Goal: Information Seeking & Learning: Learn about a topic

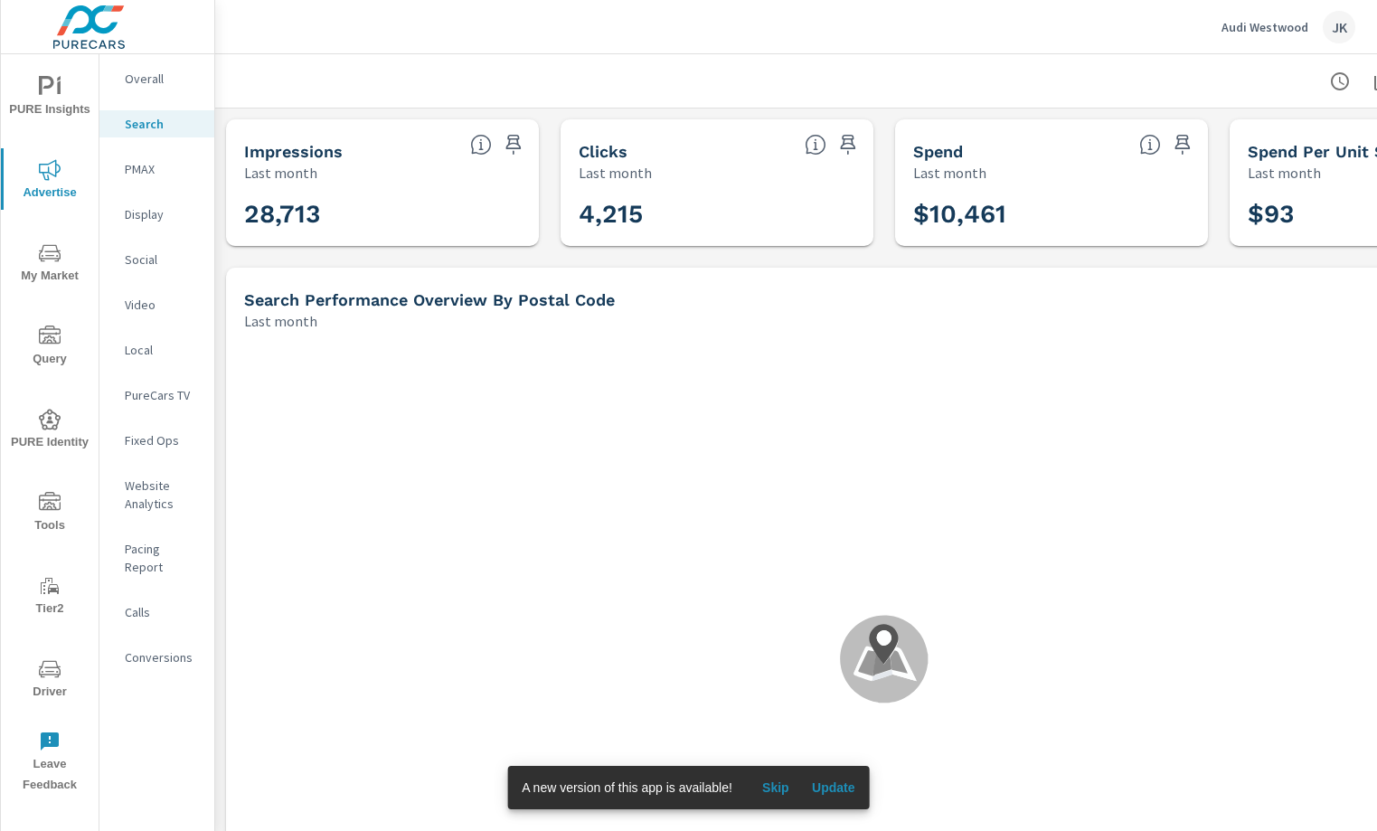
scroll to position [64, 0]
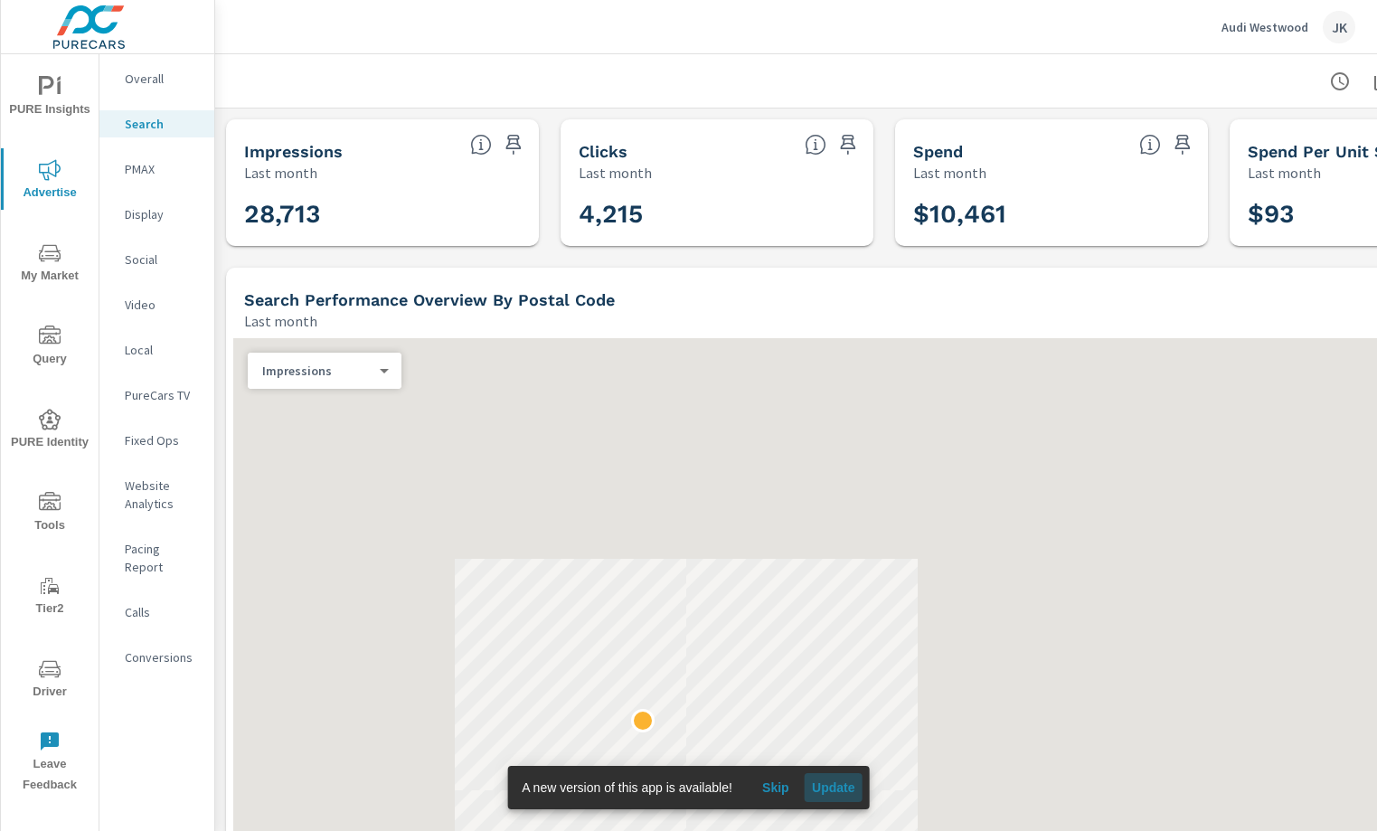
click at [837, 790] on span "Update" at bounding box center [833, 787] width 43 height 16
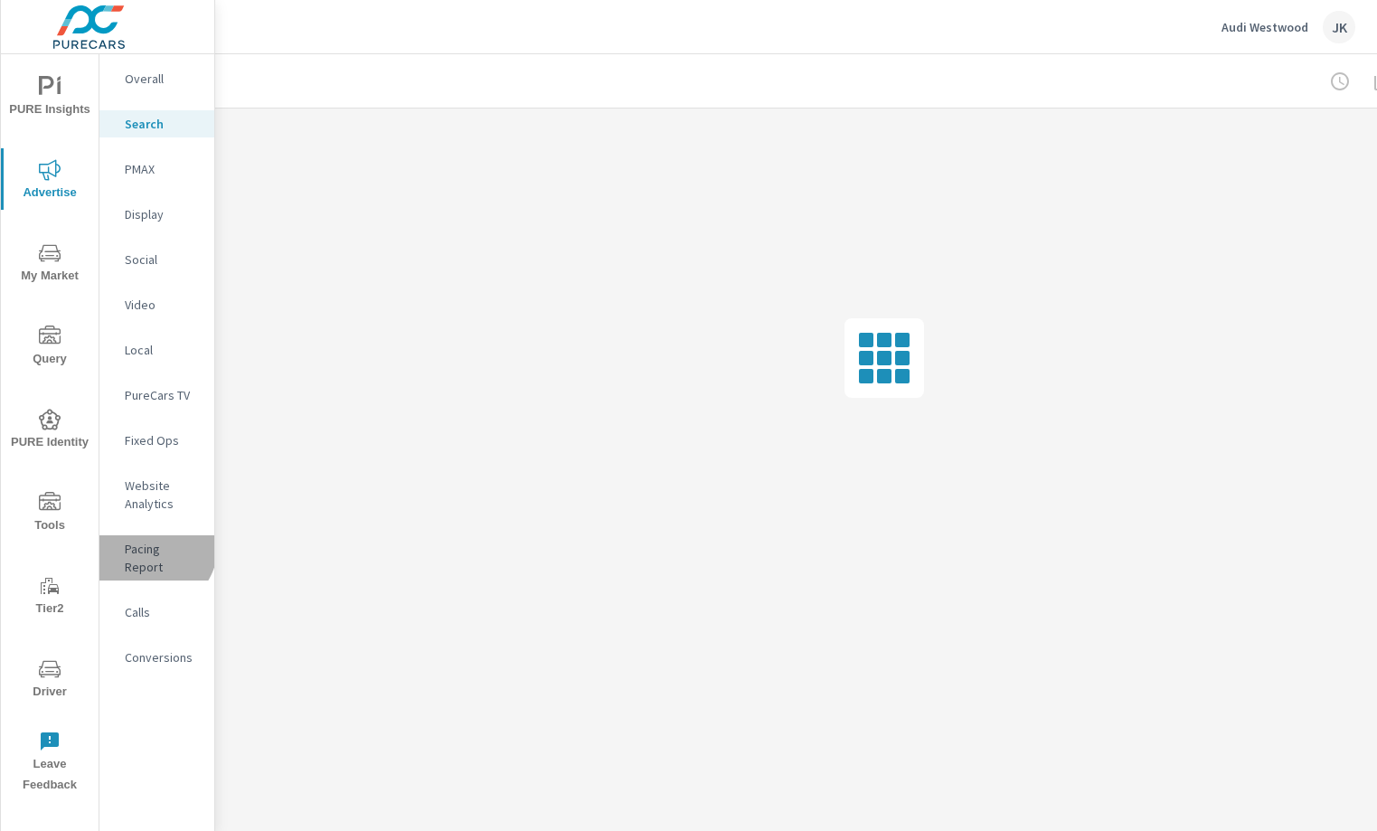
click at [149, 545] on p "Pacing Report" at bounding box center [162, 558] width 75 height 36
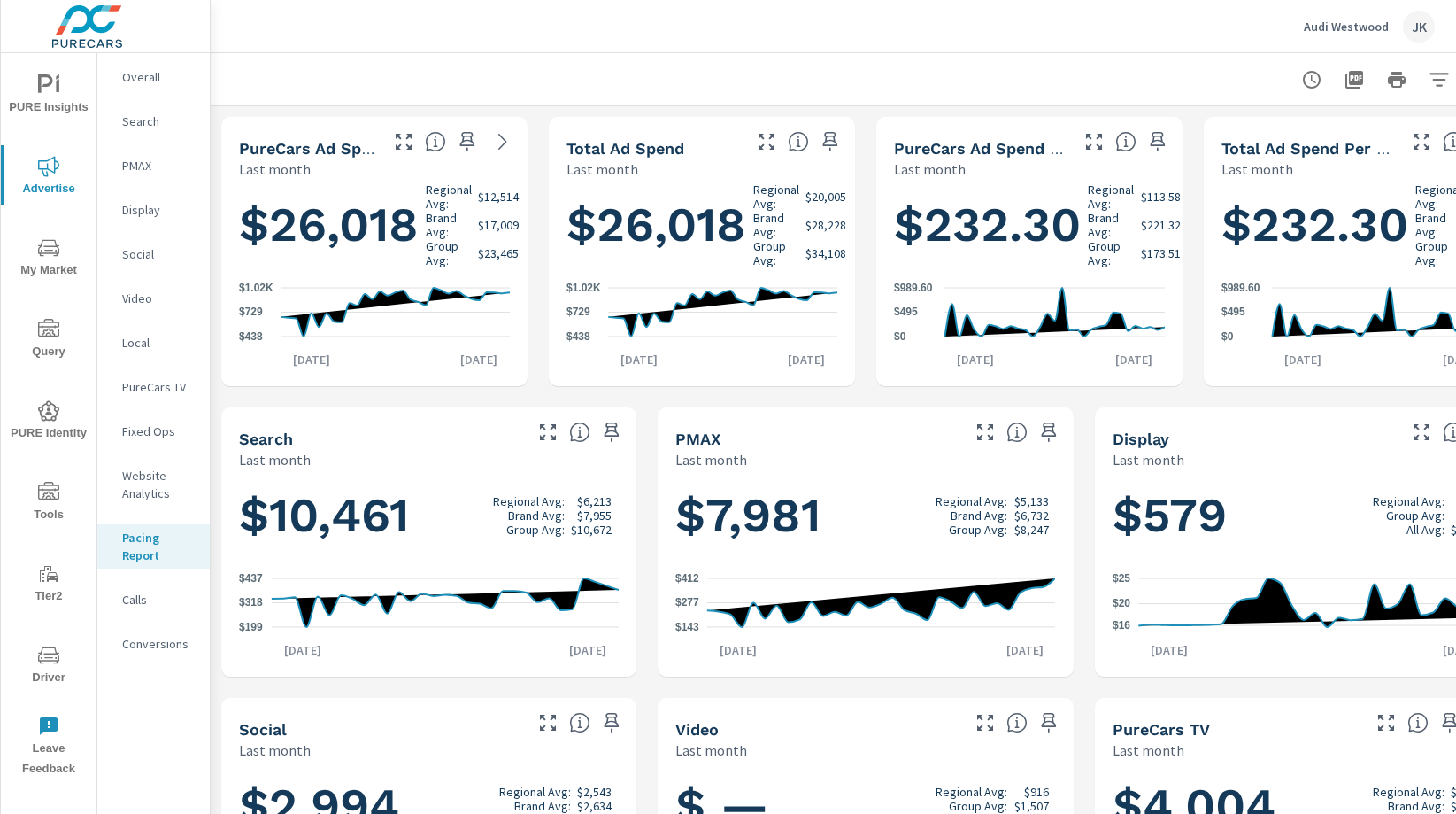
scroll to position [0, 65]
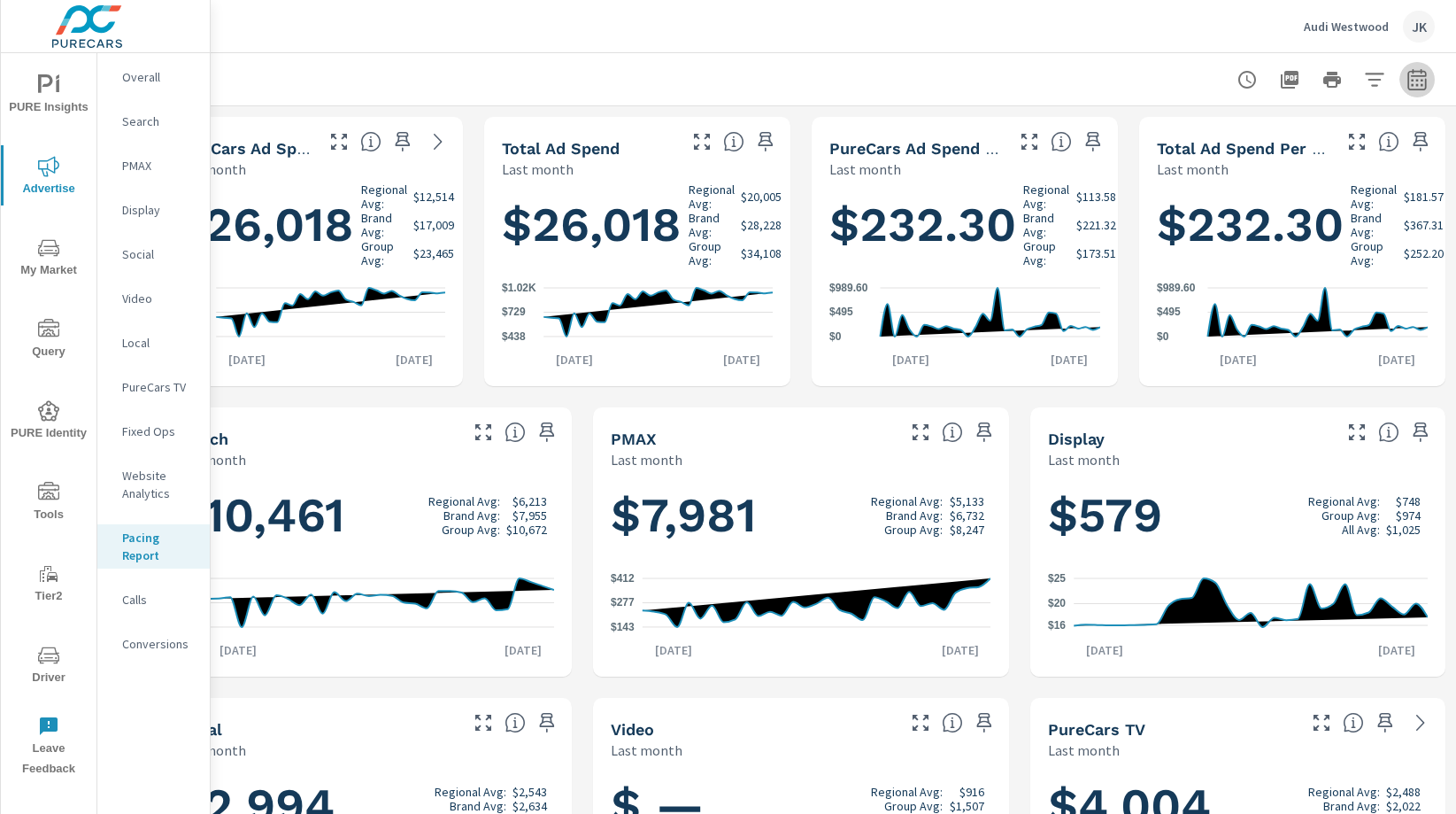
click at [1347, 84] on icon "button" at bounding box center [1417, 81] width 12 height 7
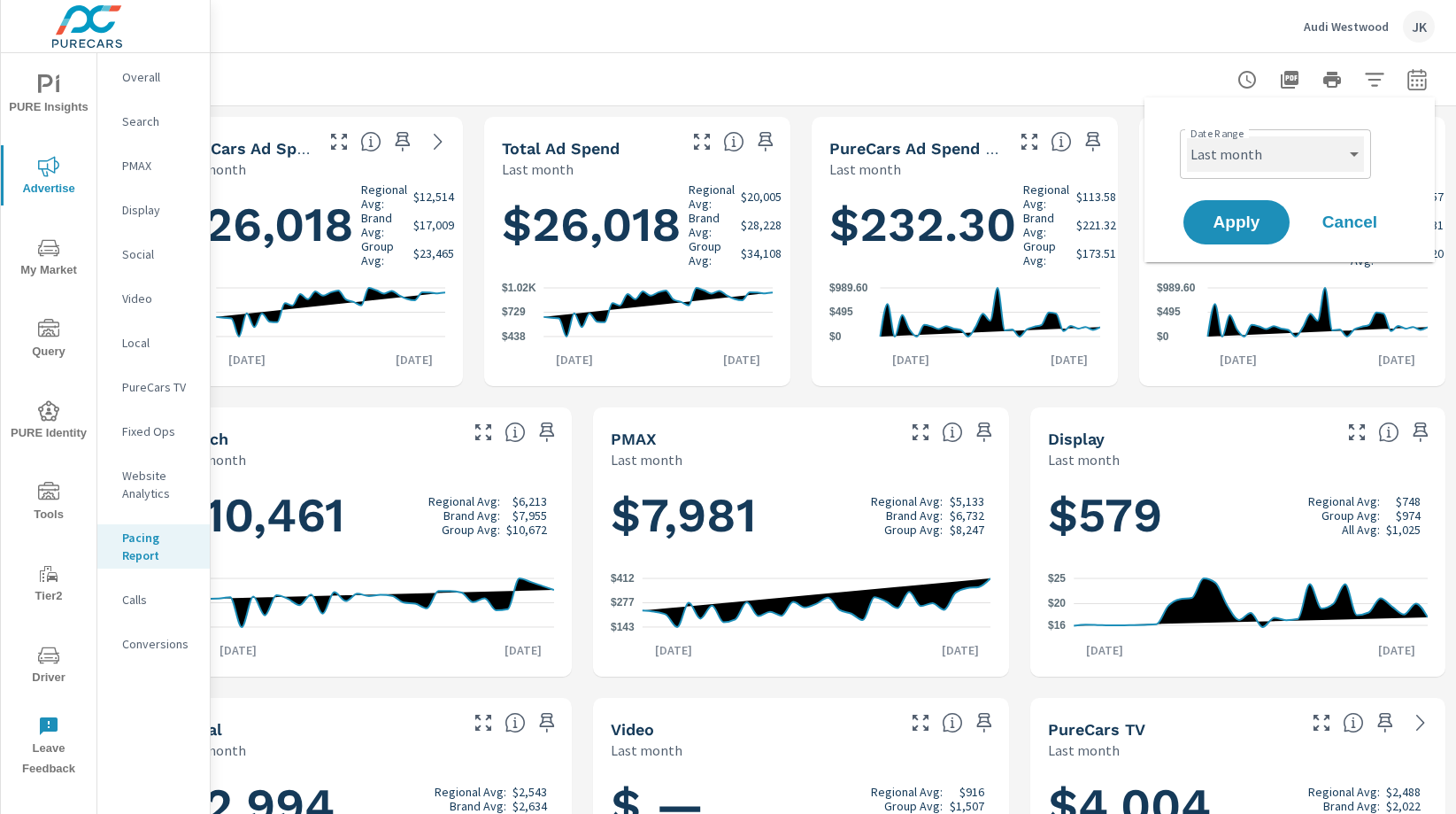
click at [1289, 143] on select "Month to date Last month" at bounding box center [1275, 154] width 177 height 35
click at [1187, 136] on select "Month to date Last month" at bounding box center [1275, 154] width 177 height 35
select select "Month to date"
click at [1236, 229] on span "Apply" at bounding box center [1237, 222] width 72 height 17
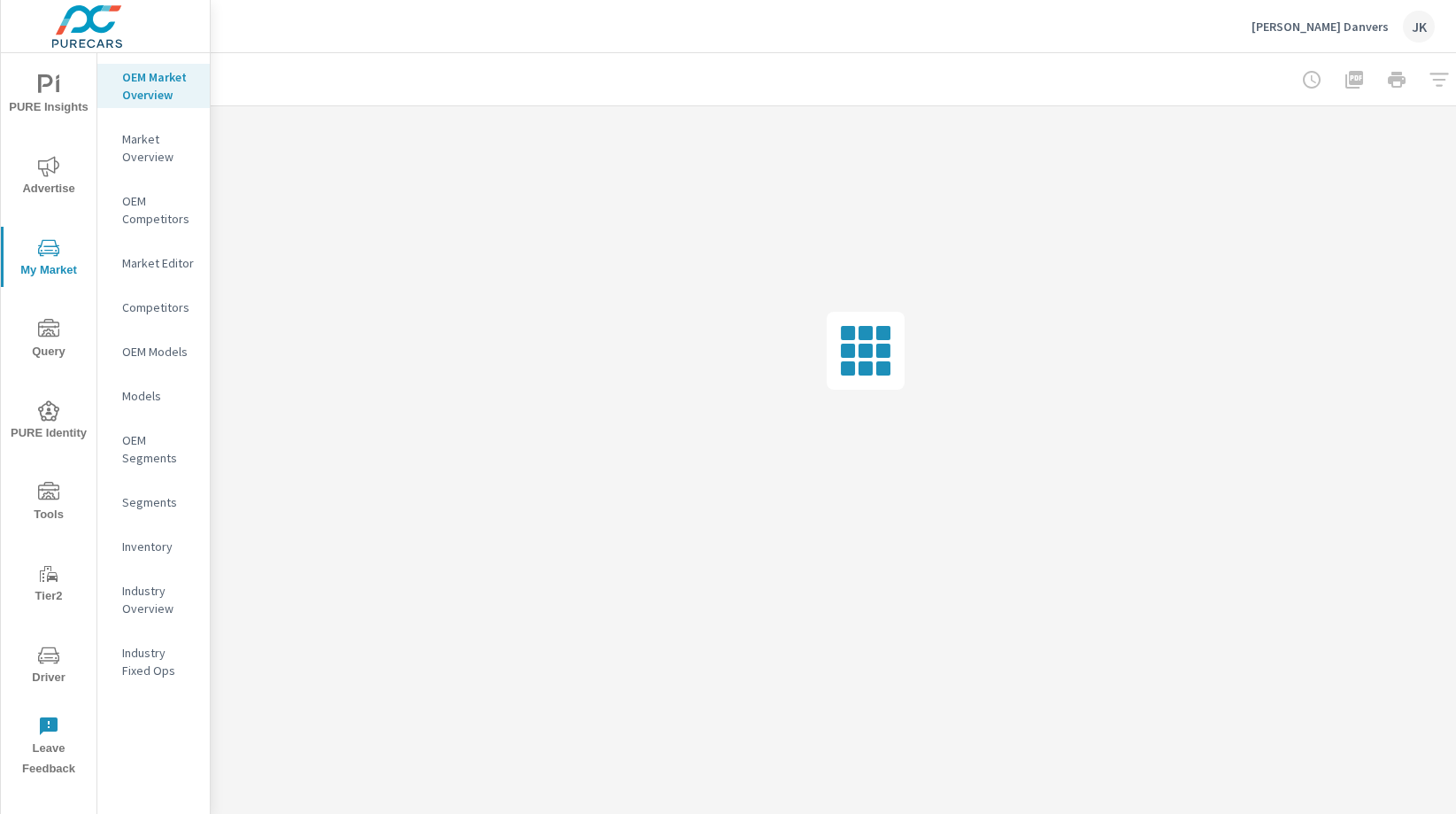
click at [41, 166] on icon "nav menu" at bounding box center [49, 167] width 22 height 22
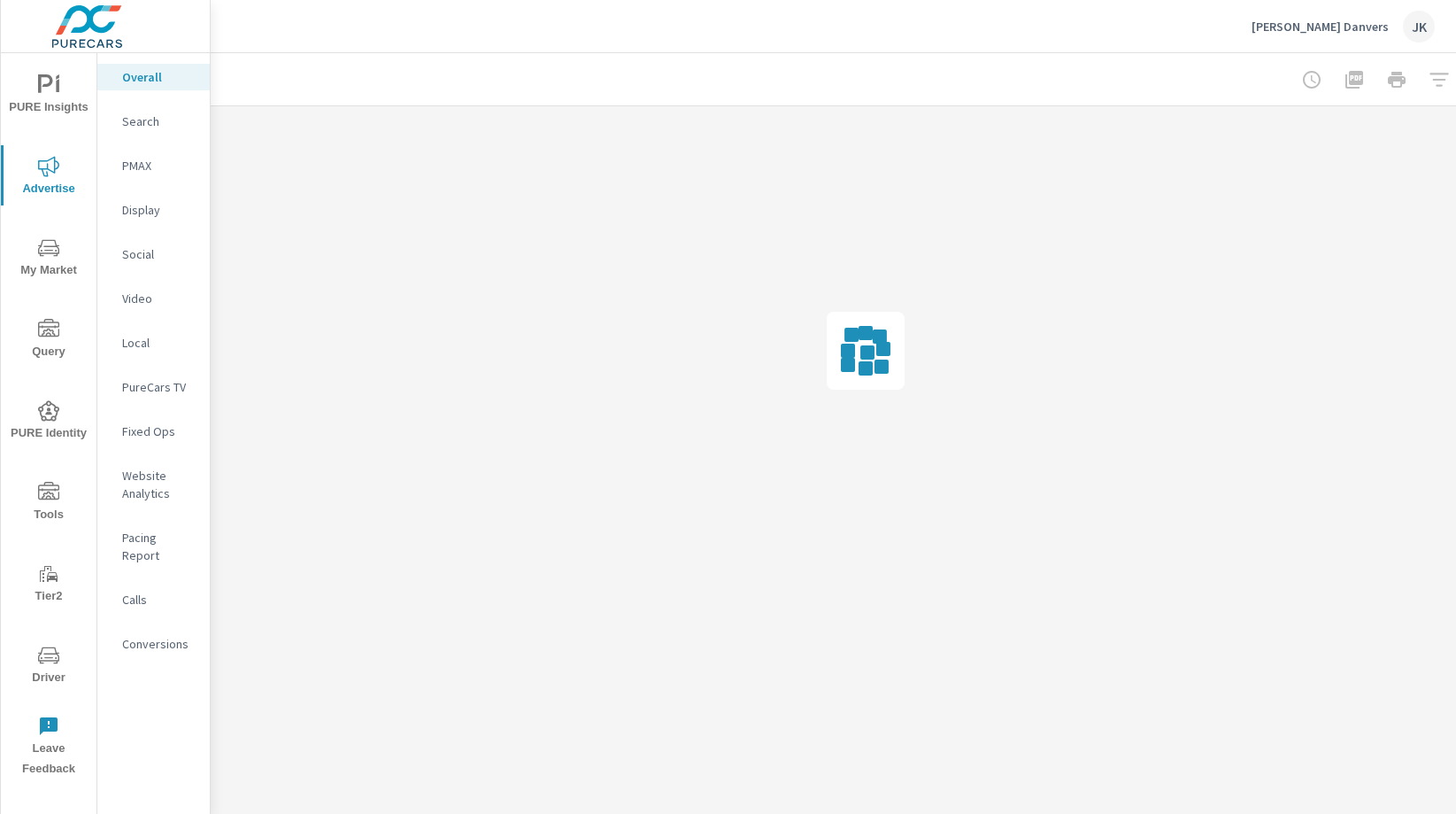
click at [35, 270] on span "My Market" at bounding box center [48, 259] width 85 height 43
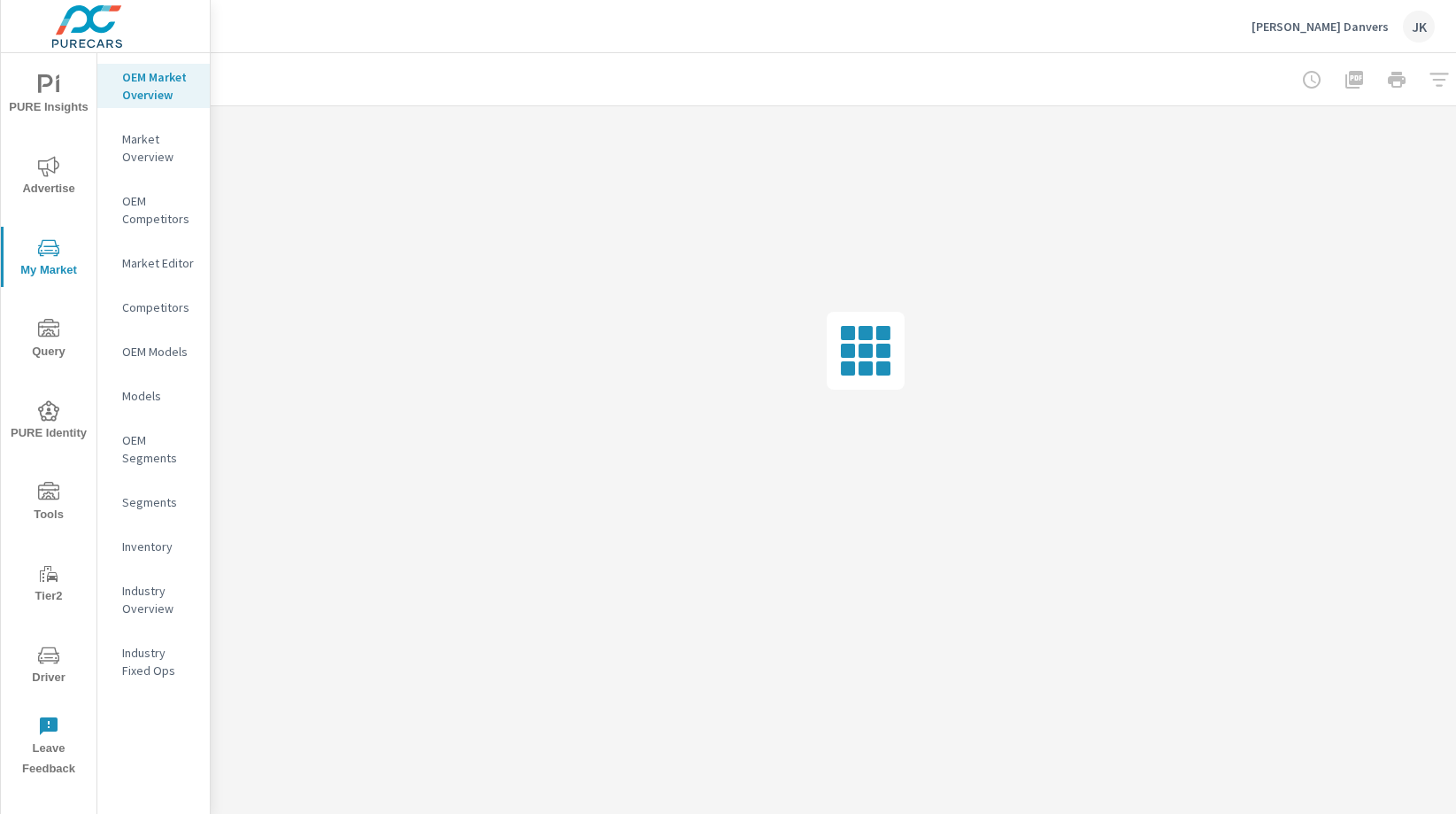
click at [151, 266] on p "Market Editor" at bounding box center [159, 263] width 73 height 18
